Goal: Check status: Check status

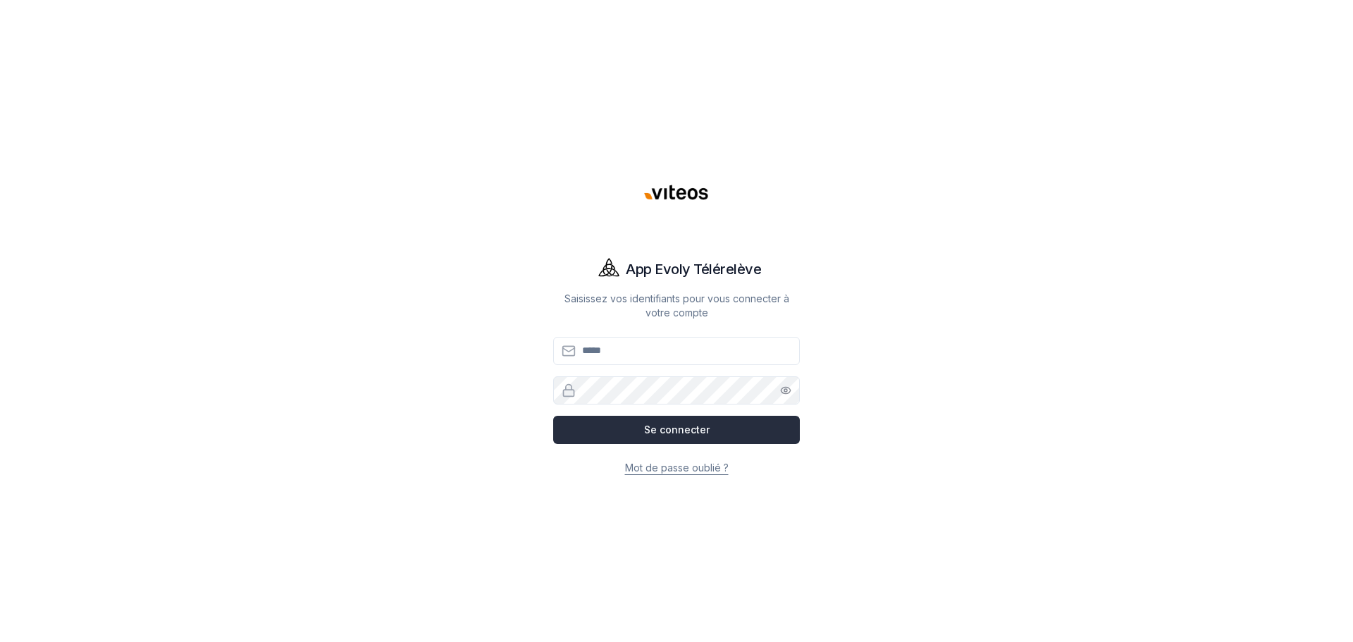
type input "**********"
click at [644, 427] on button "Se connecter" at bounding box center [676, 430] width 247 height 28
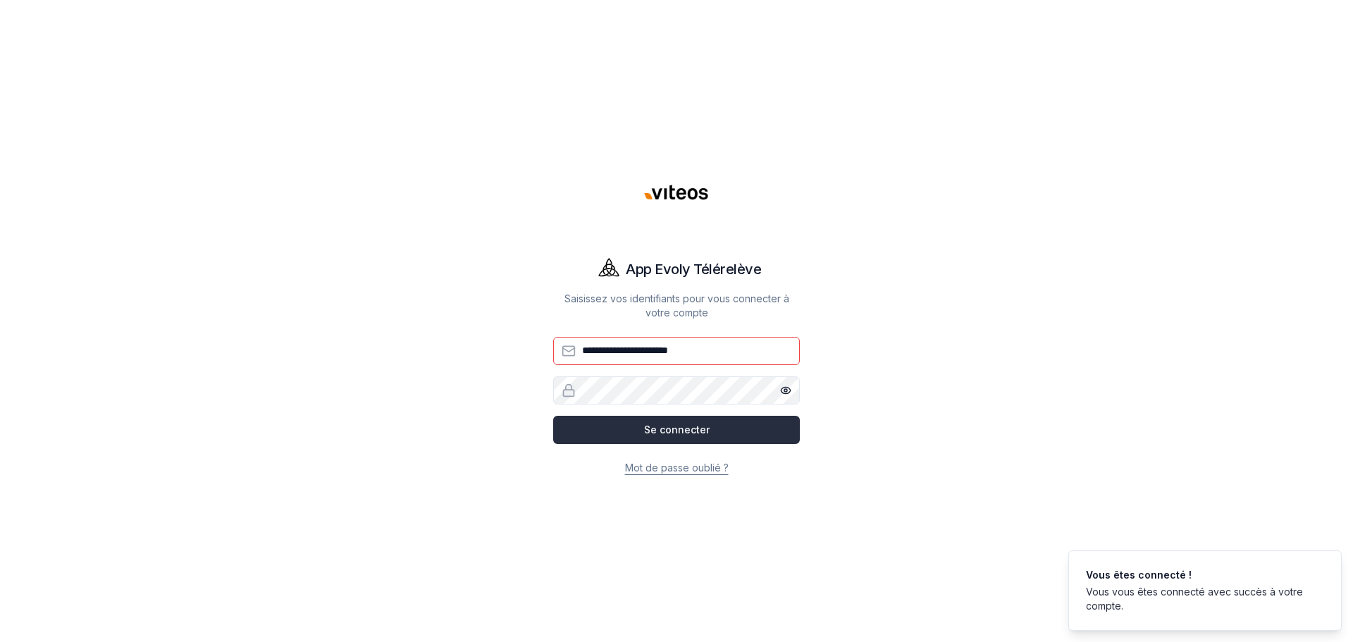
click at [698, 426] on button "Se connecter" at bounding box center [676, 430] width 247 height 28
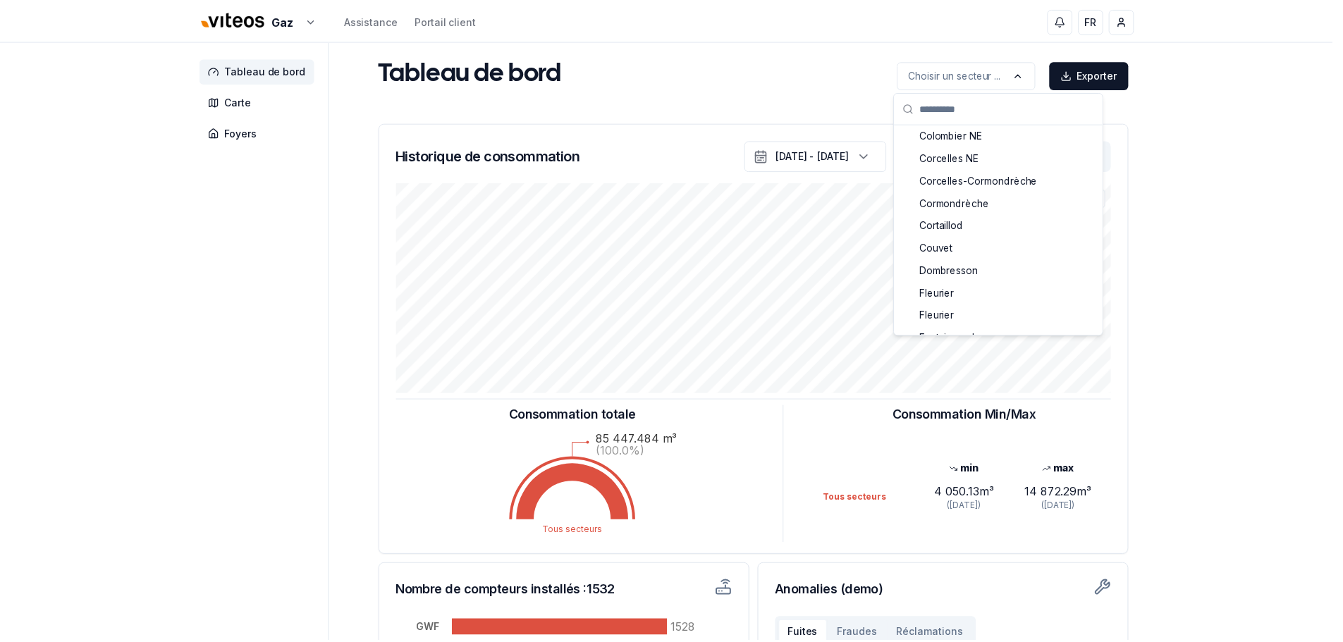
scroll to position [187, 0]
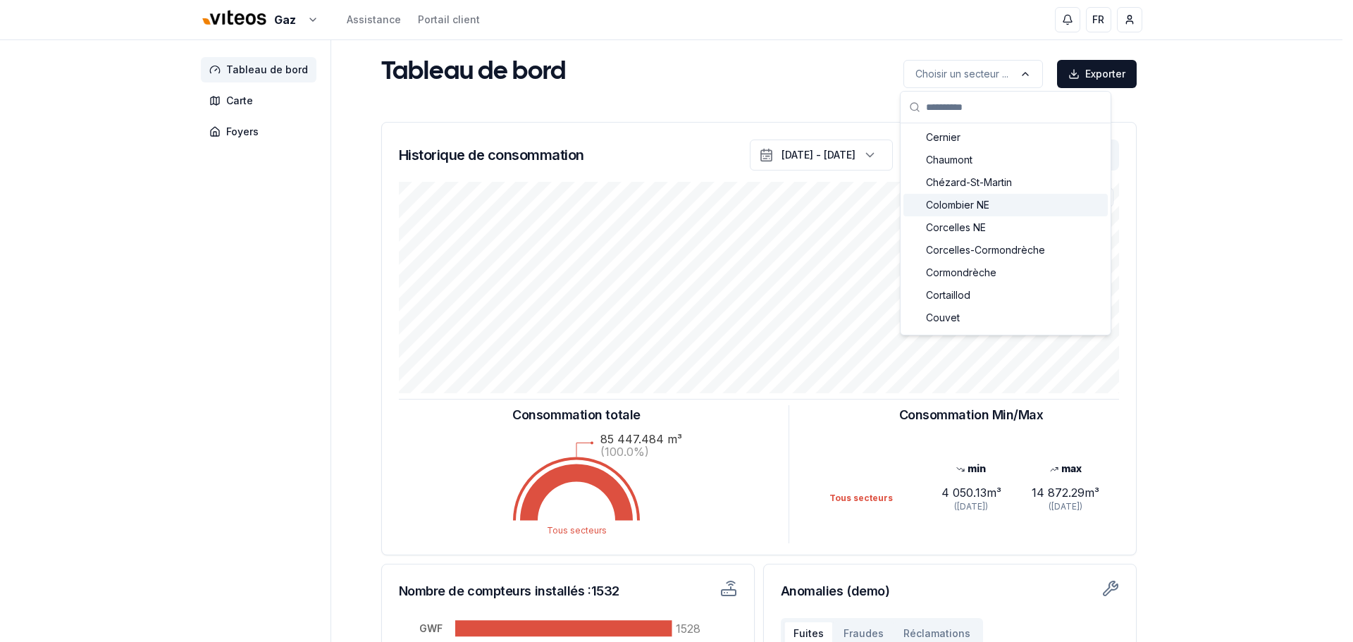
click at [952, 209] on span "Colombier NE" at bounding box center [957, 205] width 63 height 14
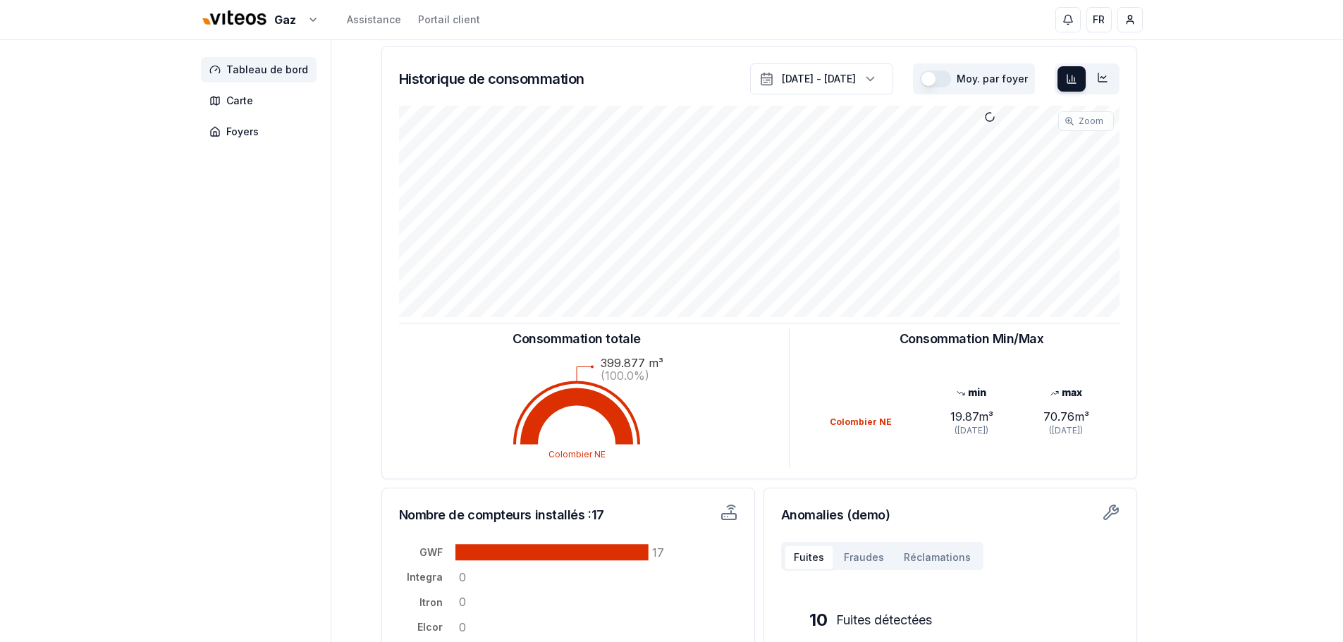
scroll to position [0, 0]
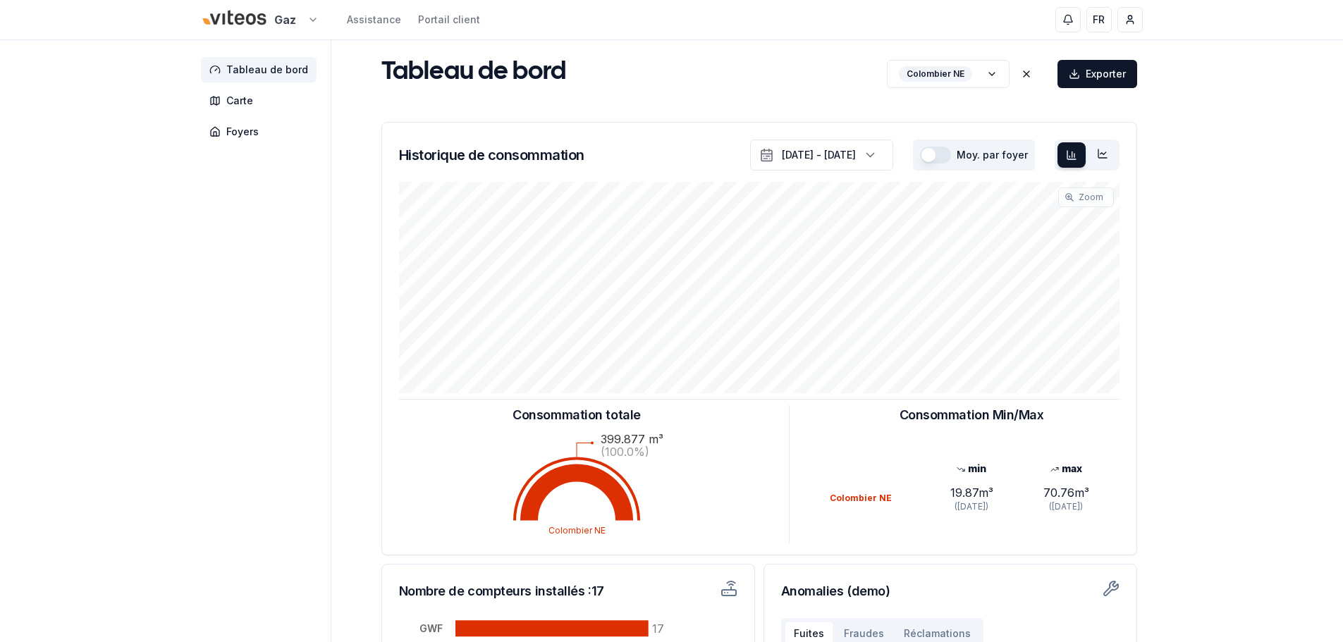
click at [290, 14] on html "Gaz Assistance Portail client FR Nedim Cormehic Tableau de bord Carte Foyers Ta…" at bounding box center [671, 436] width 1343 height 873
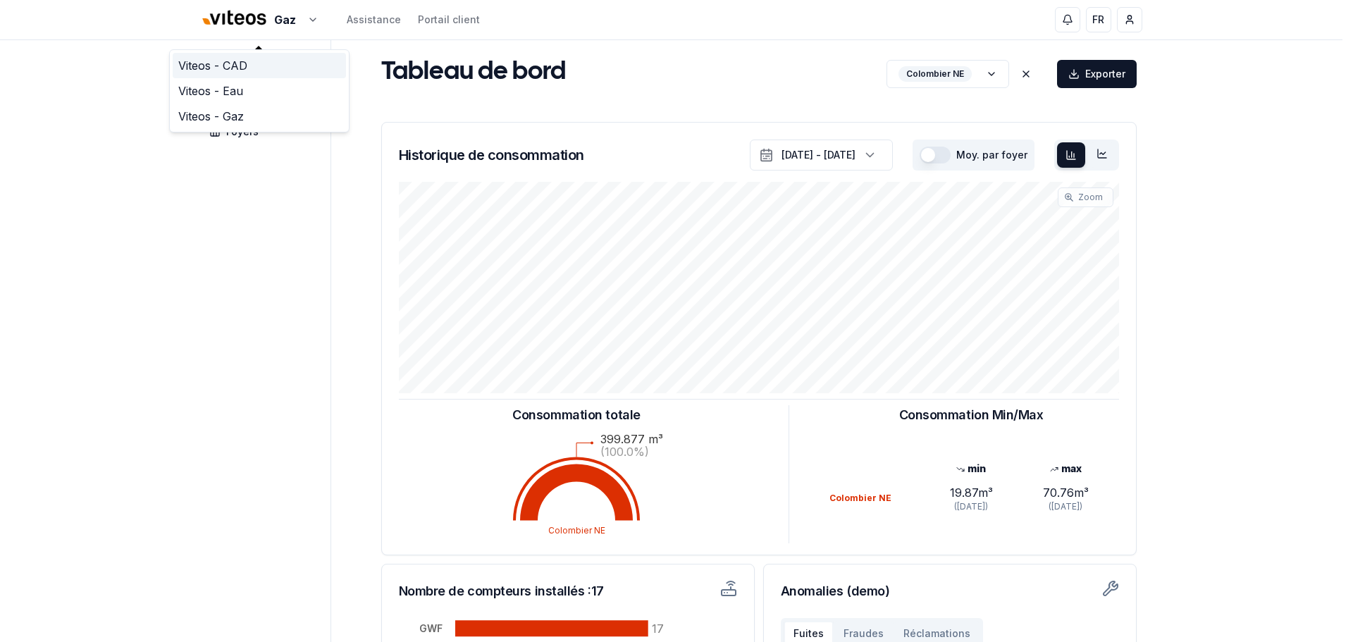
click at [222, 71] on link "Viteos - CAD" at bounding box center [259, 65] width 173 height 25
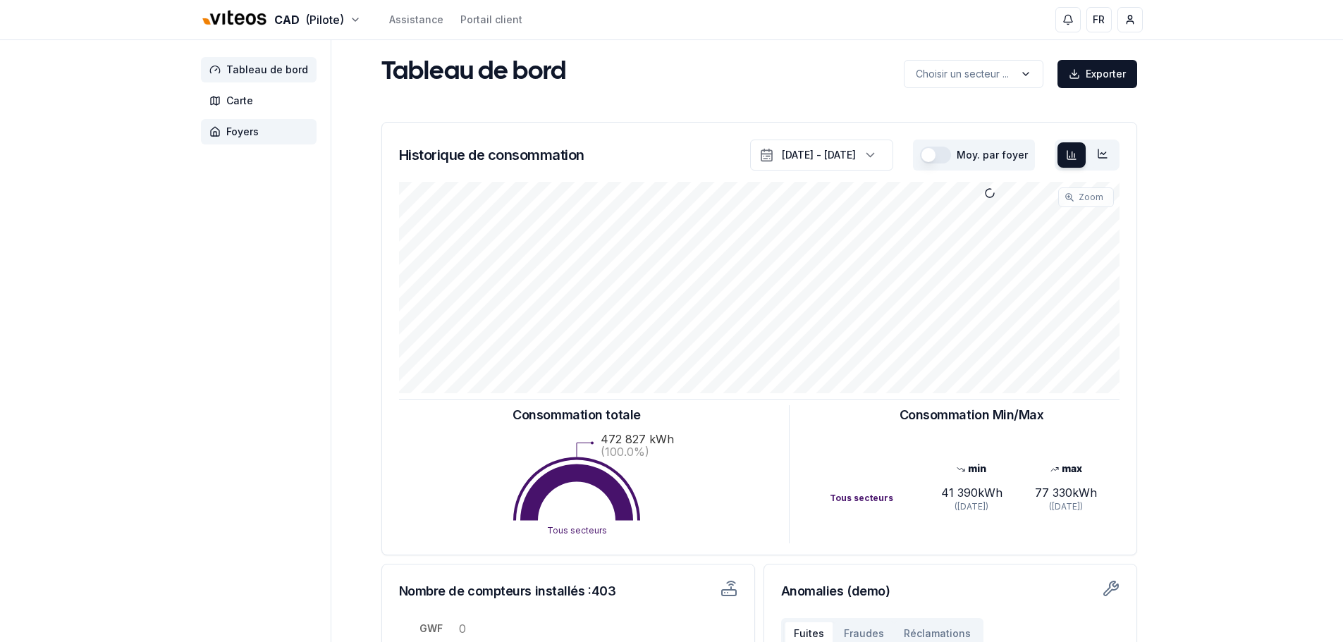
click at [230, 133] on span "Foyers" at bounding box center [242, 132] width 32 height 14
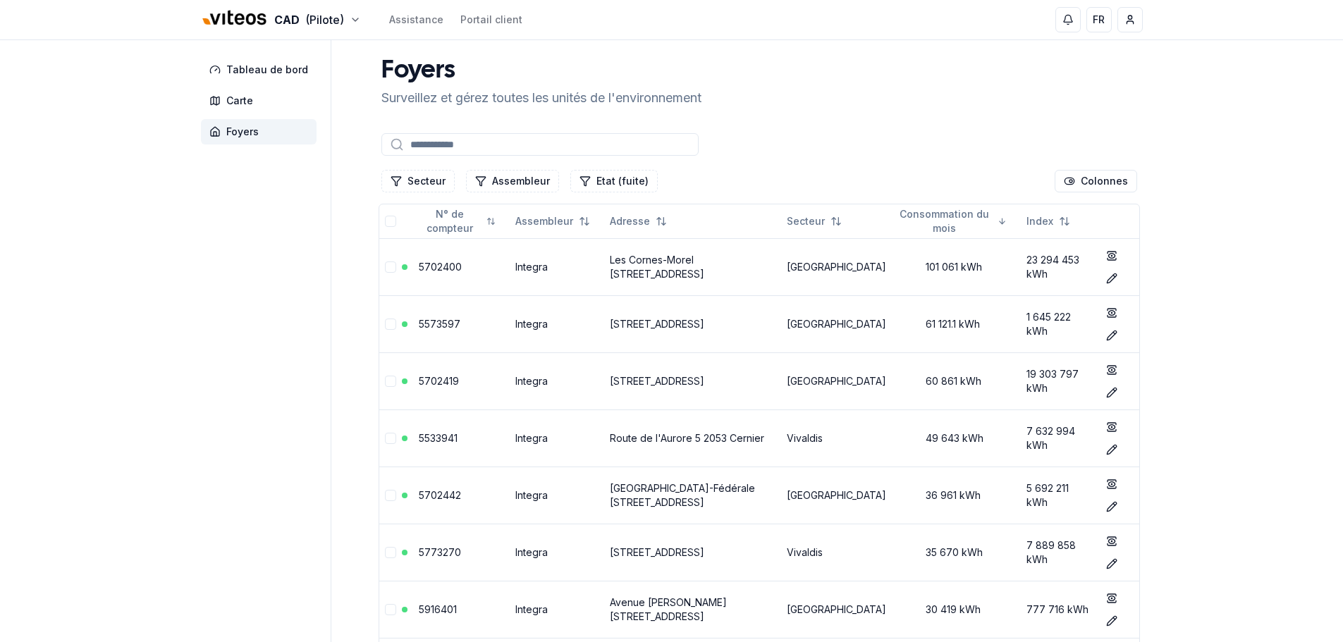
click at [459, 151] on input at bounding box center [539, 144] width 317 height 23
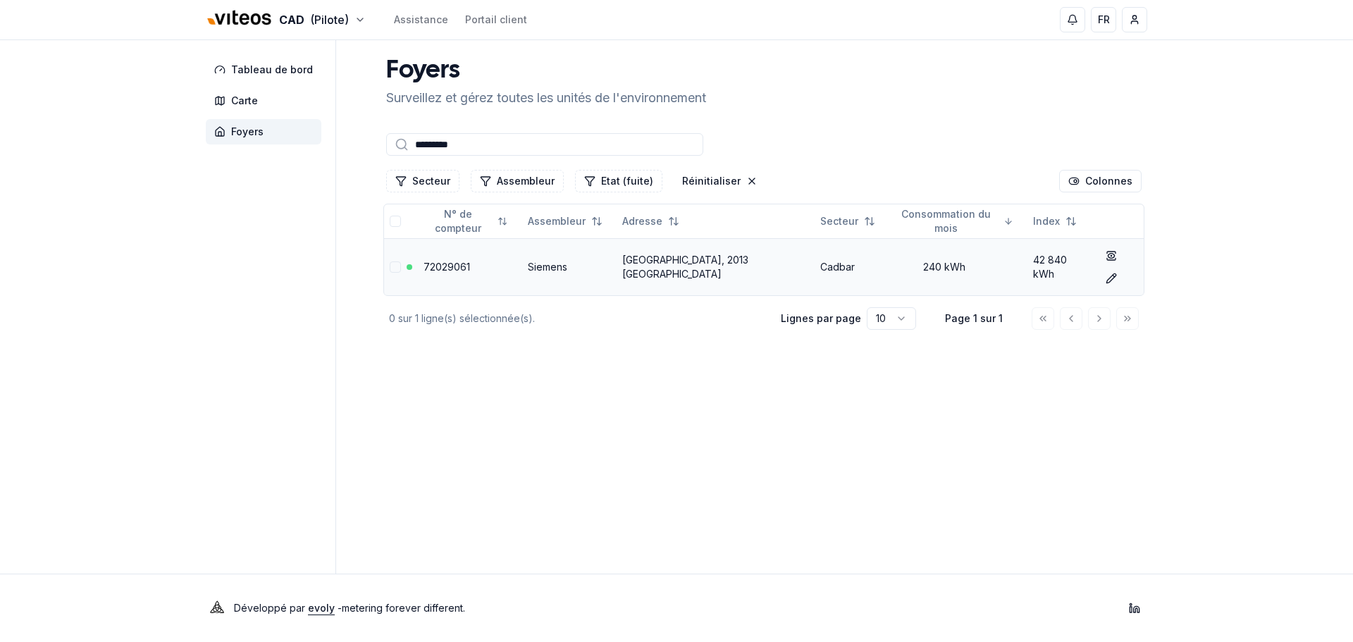
type input "*********"
click at [738, 258] on link "[GEOGRAPHIC_DATA], 2013 [GEOGRAPHIC_DATA]" at bounding box center [685, 267] width 126 height 26
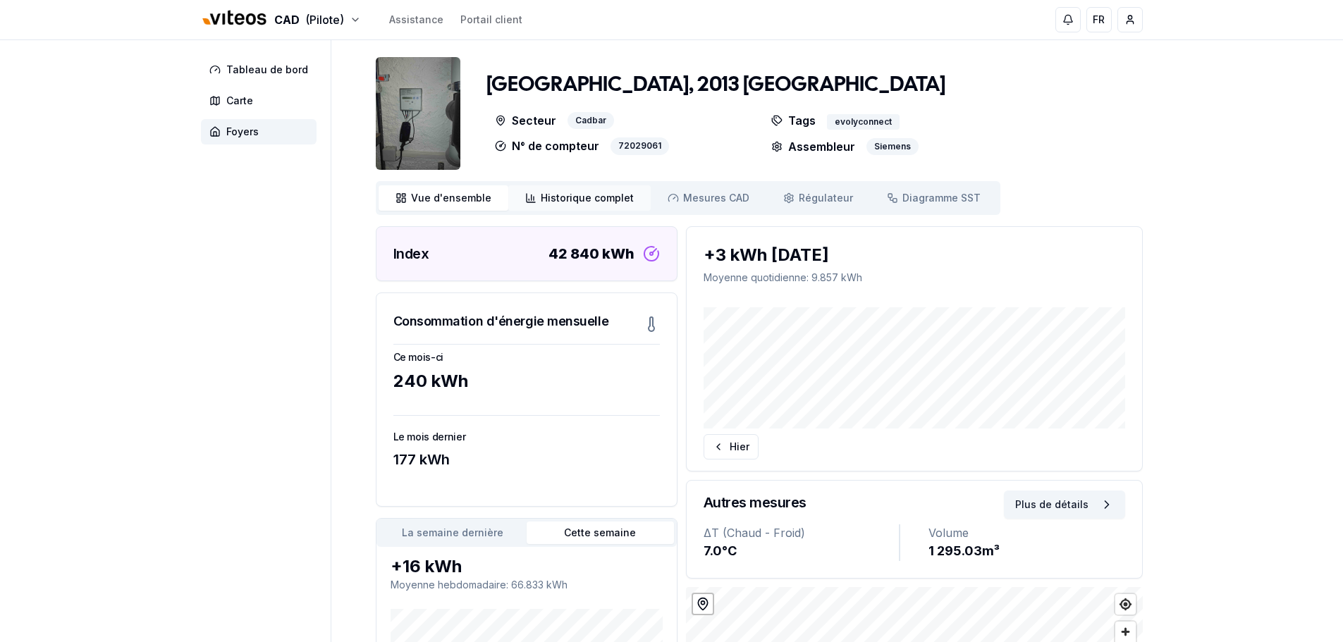
click at [591, 201] on span "Historique complet" at bounding box center [587, 198] width 93 height 14
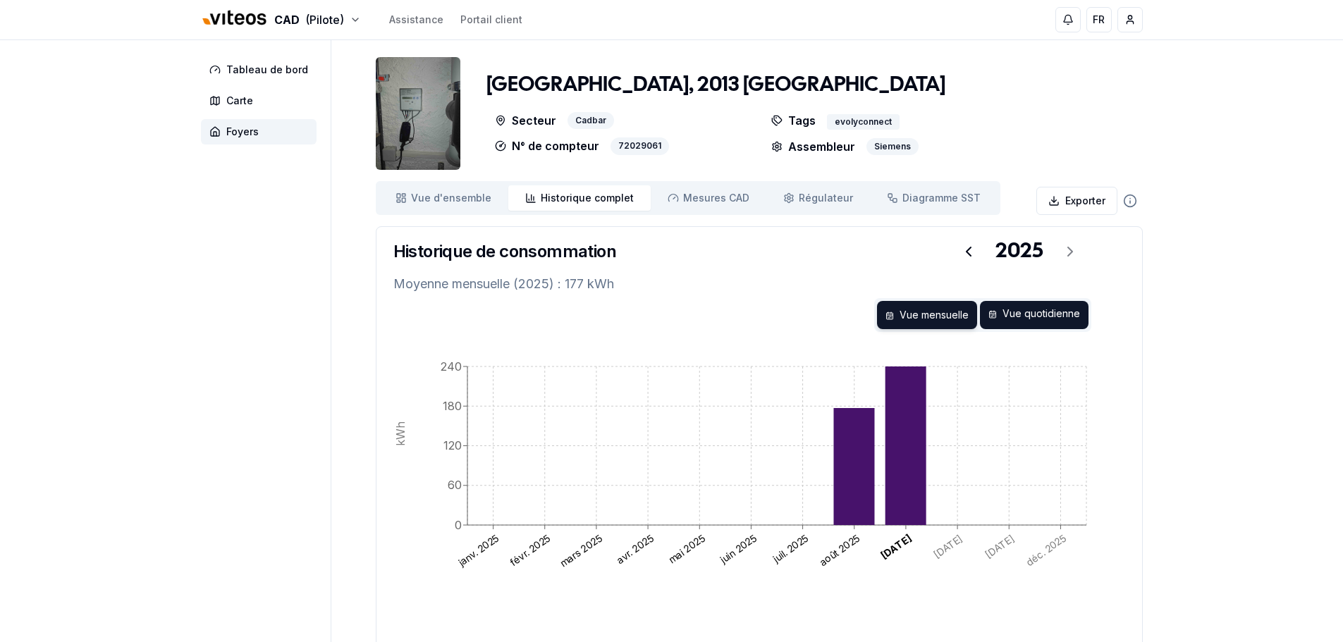
click at [1025, 322] on div "Vue quotidienne" at bounding box center [1034, 315] width 109 height 28
